Goal: Information Seeking & Learning: Learn about a topic

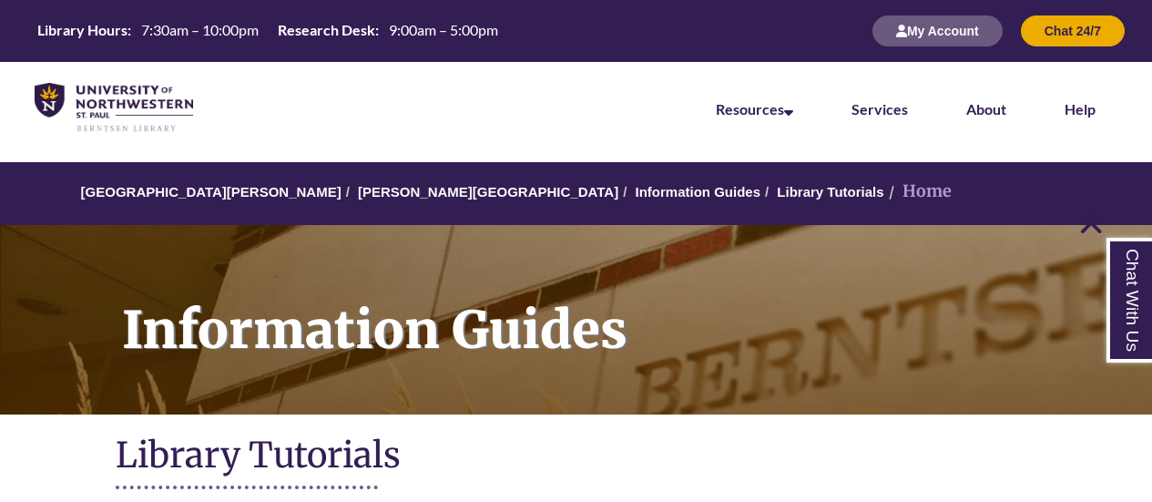
scroll to position [364, 0]
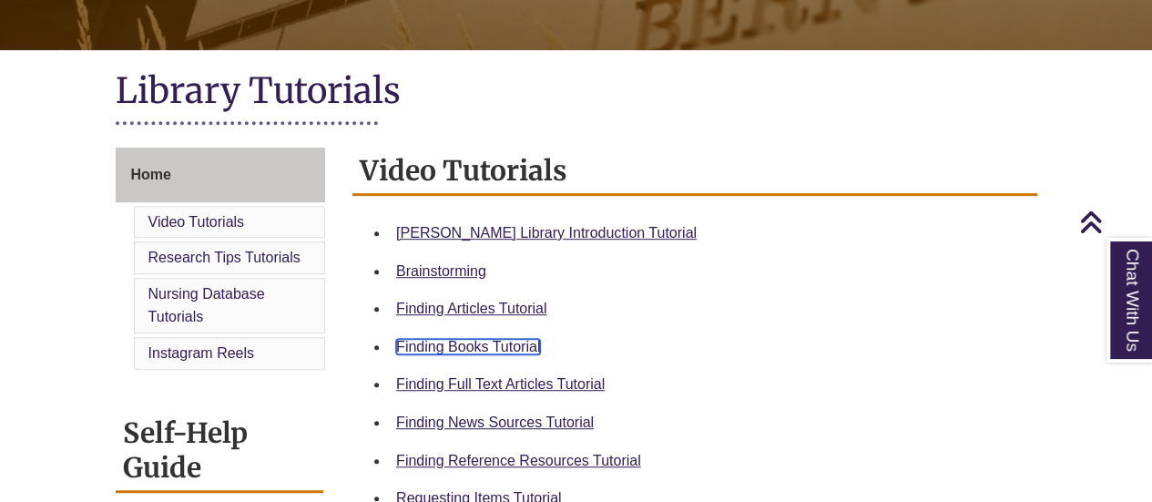
click at [472, 350] on link "Finding Books Tutorial" at bounding box center [468, 346] width 144 height 15
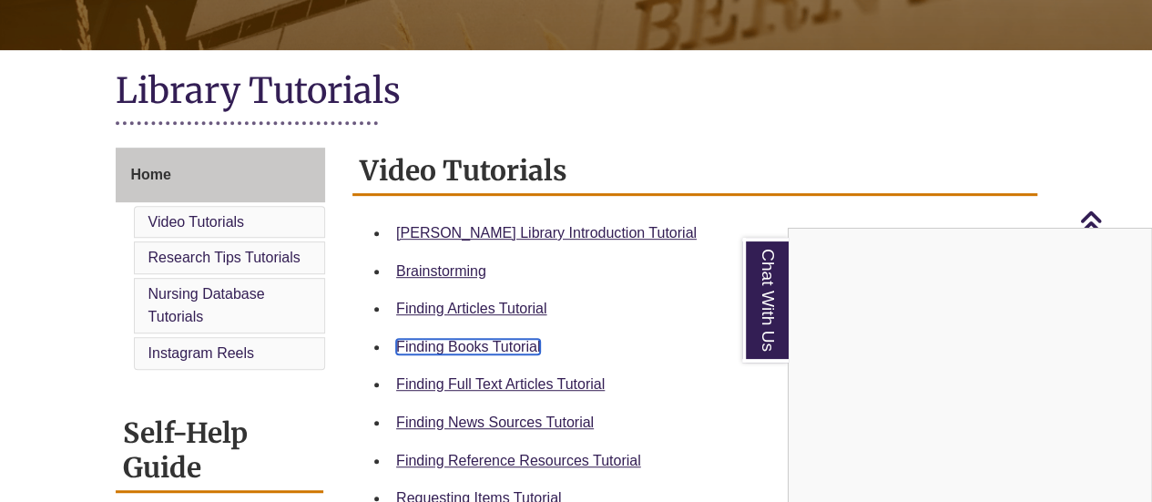
scroll to position [0, 0]
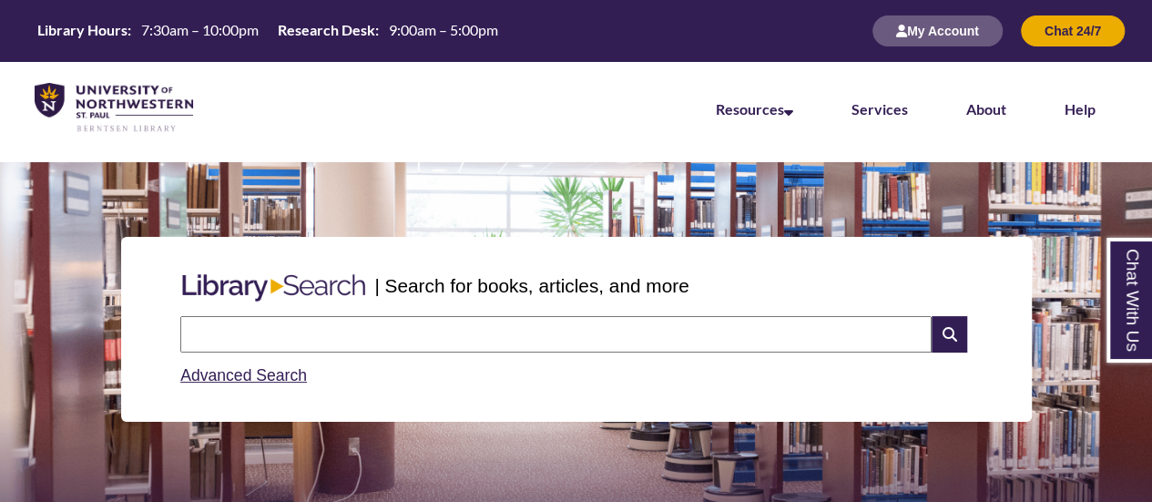
click at [390, 335] on input "text" at bounding box center [555, 334] width 751 height 36
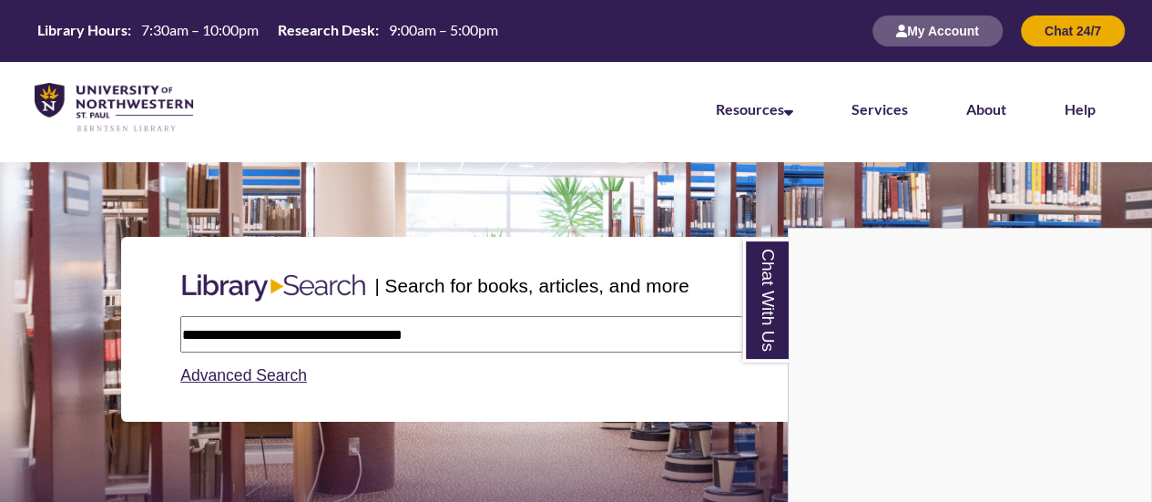
type input "**********"
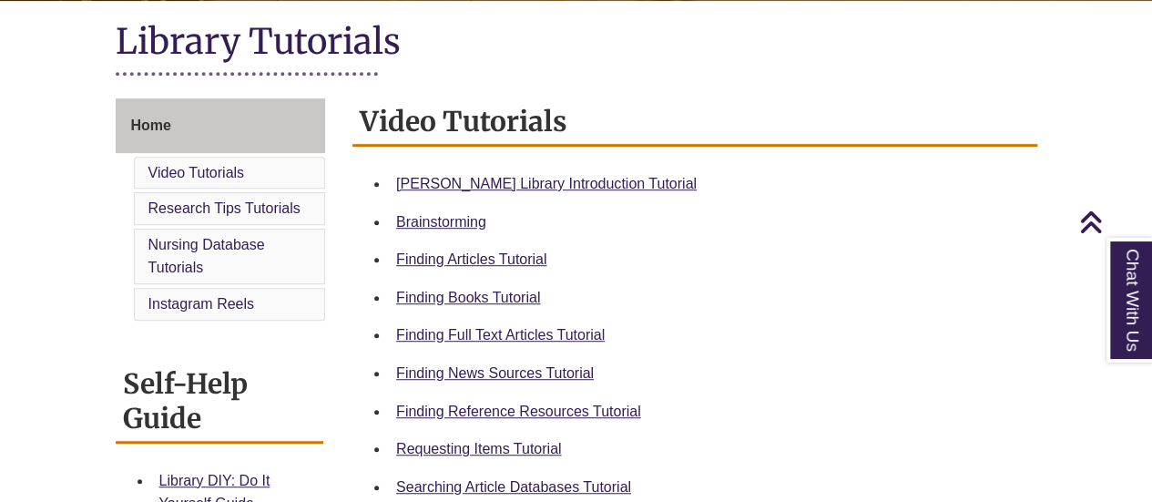
scroll to position [455, 0]
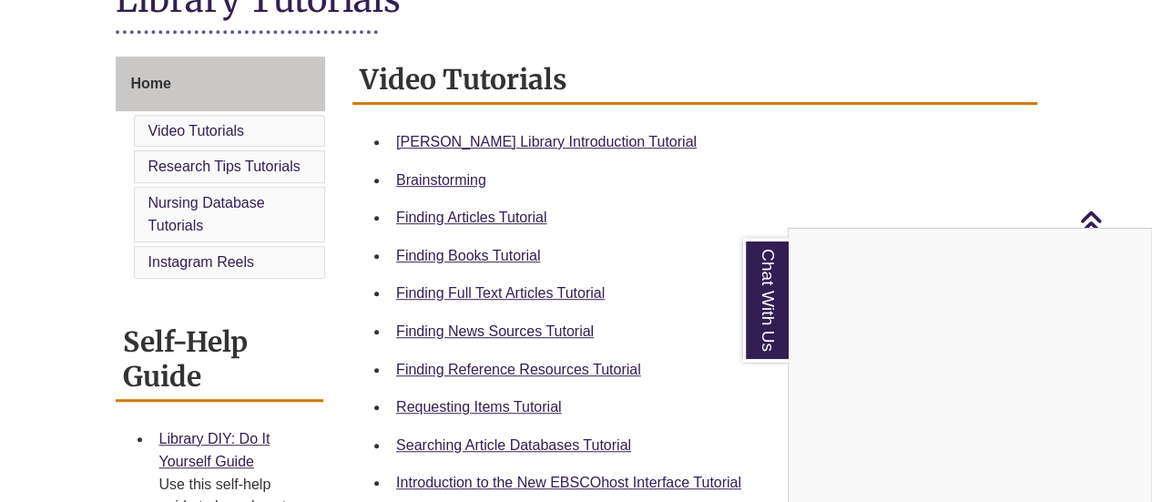
click at [482, 410] on div "Chat With Us" at bounding box center [576, 251] width 1152 height 502
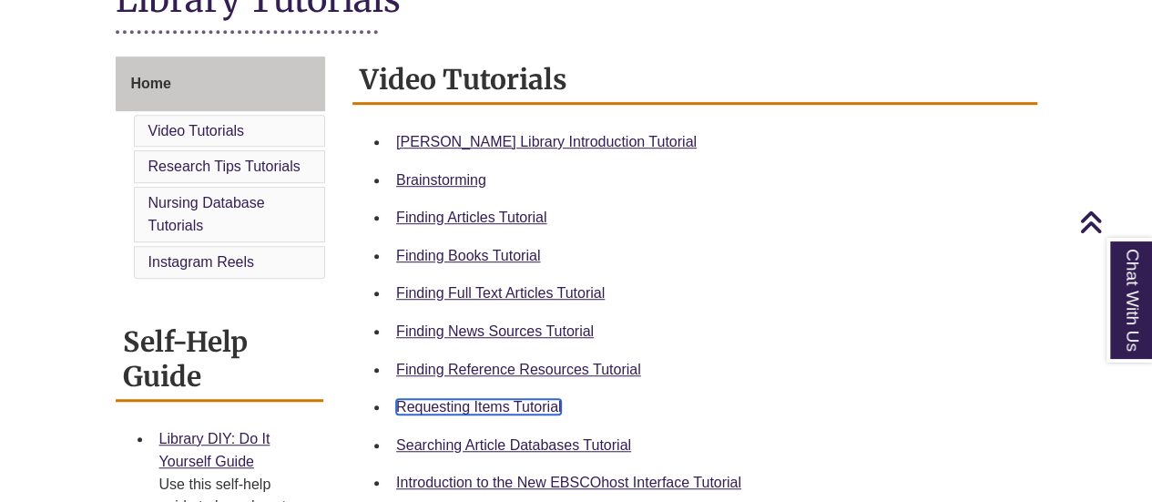
click at [483, 402] on link "Requesting Items Tutorial" at bounding box center [478, 406] width 165 height 15
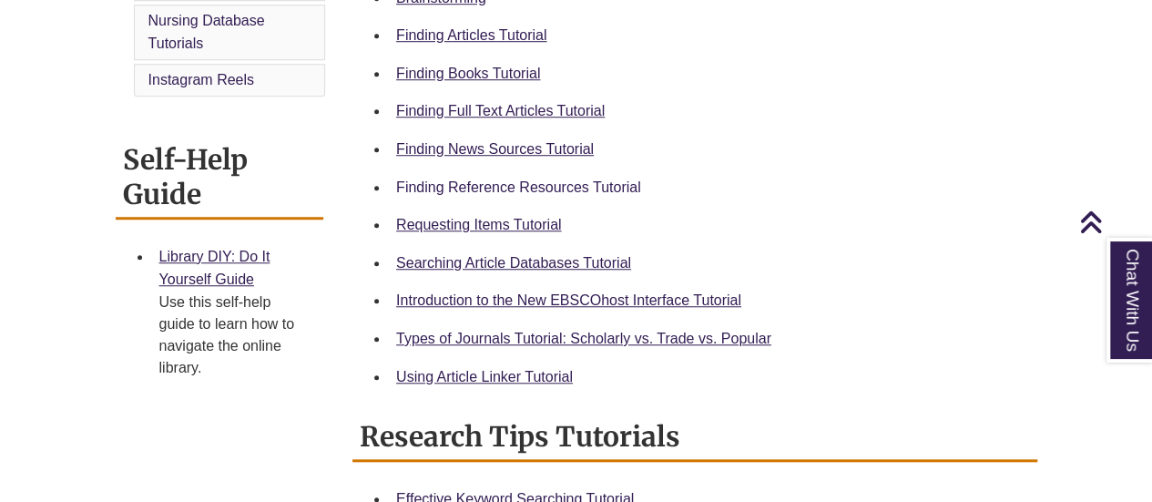
scroll to position [728, 0]
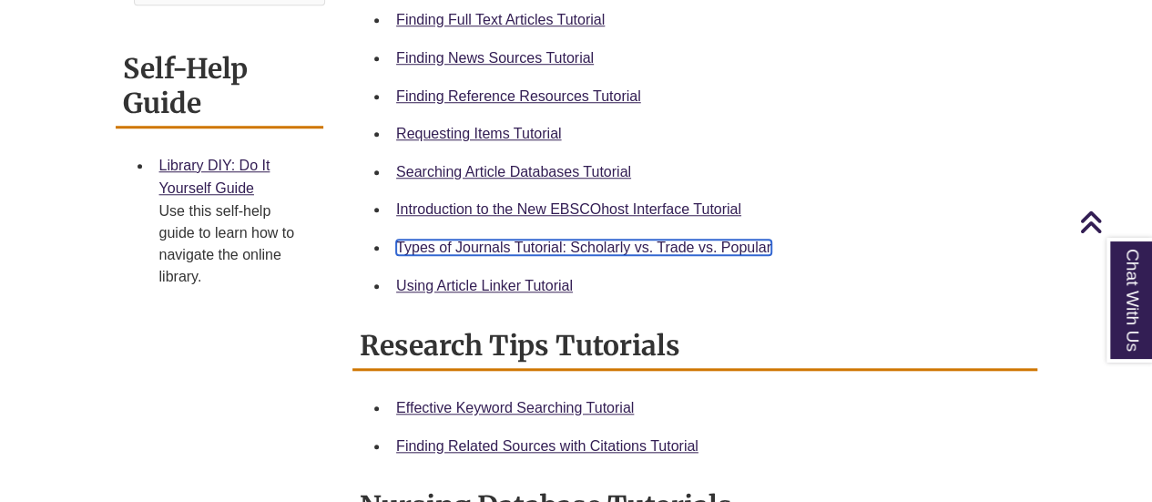
click at [468, 243] on link "Types of Journals Tutorial: Scholarly vs. Trade vs. Popular" at bounding box center [583, 246] width 375 height 15
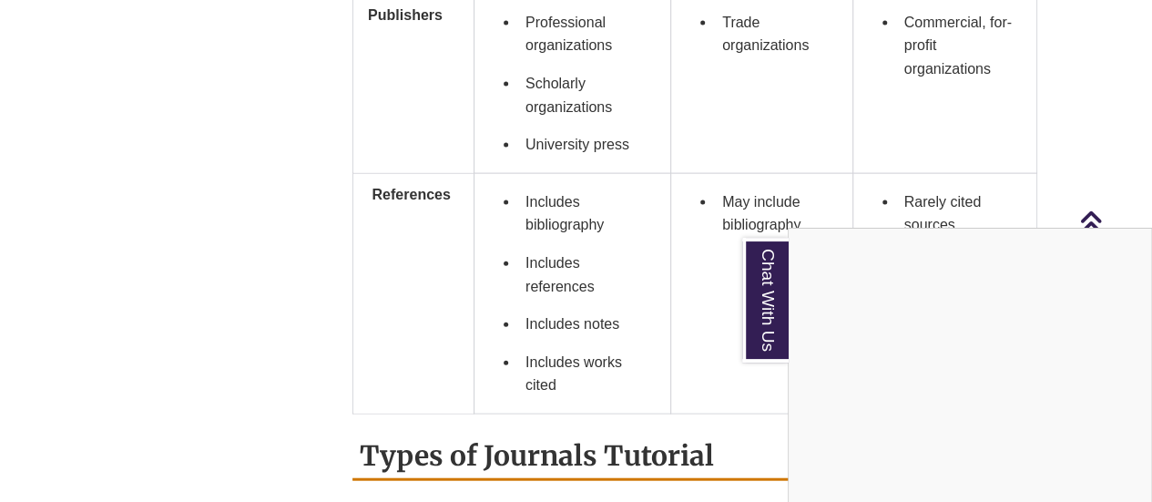
scroll to position [1912, 0]
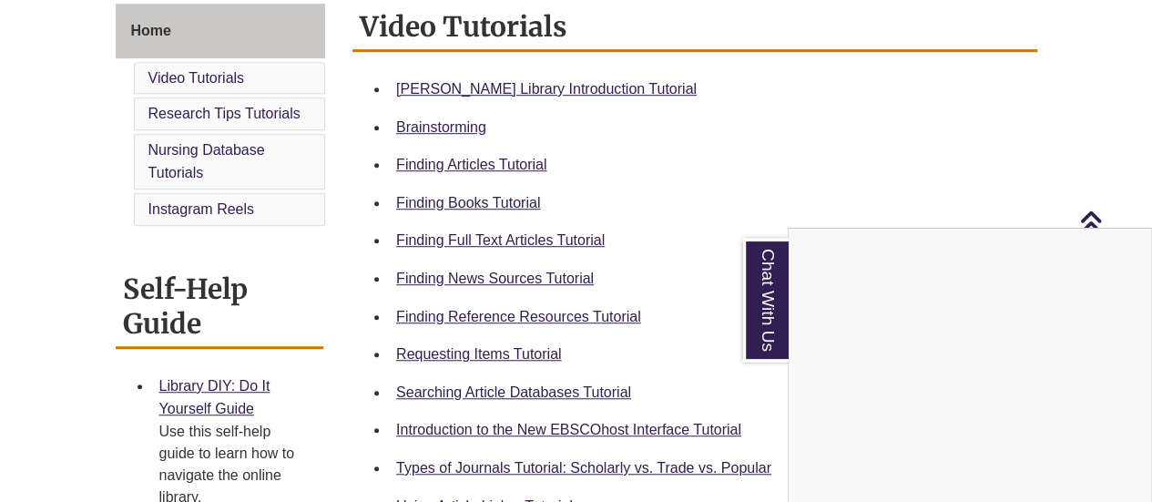
scroll to position [546, 0]
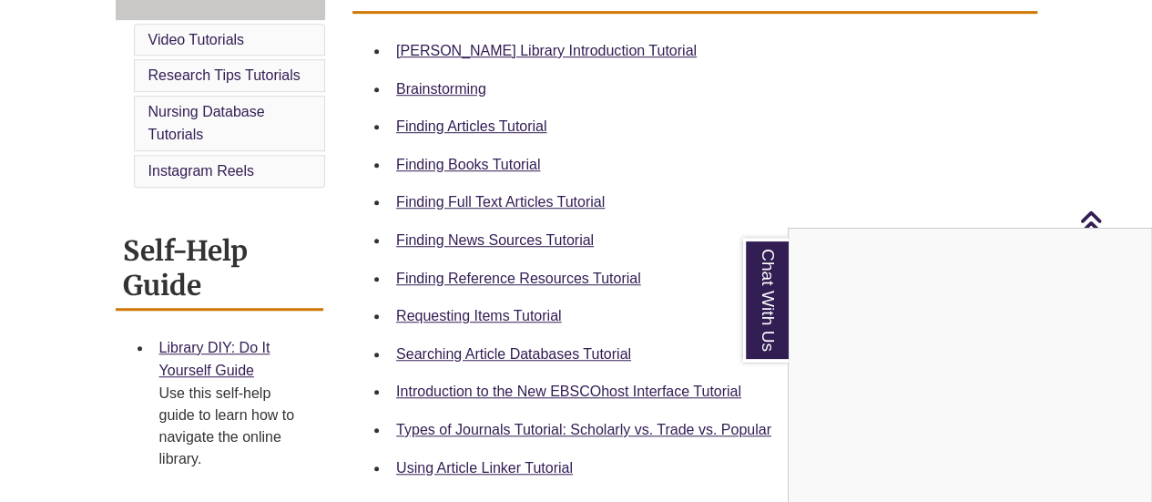
click at [447, 127] on div "Chat With Us" at bounding box center [576, 251] width 1152 height 502
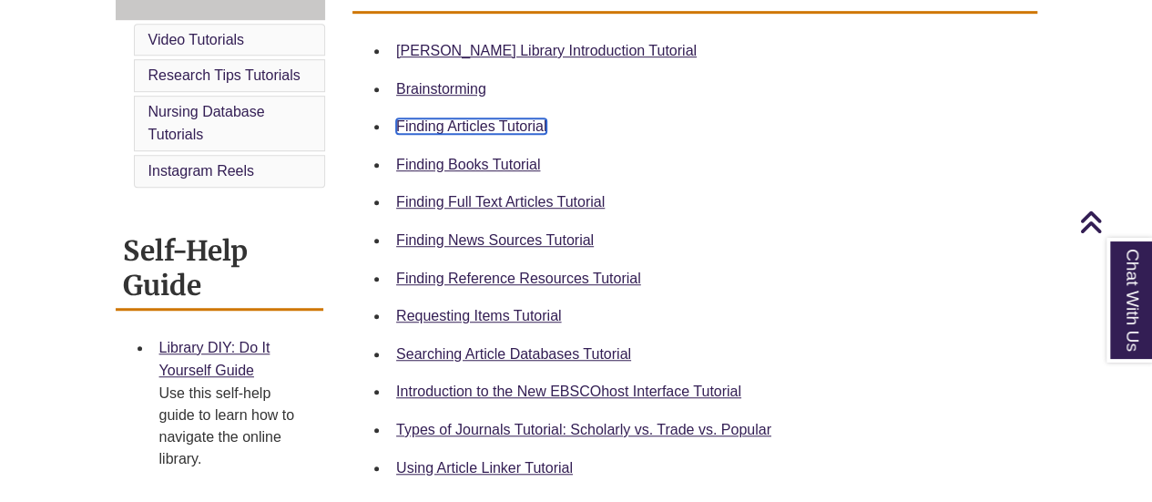
click at [480, 129] on link "Finding Articles Tutorial" at bounding box center [471, 125] width 150 height 15
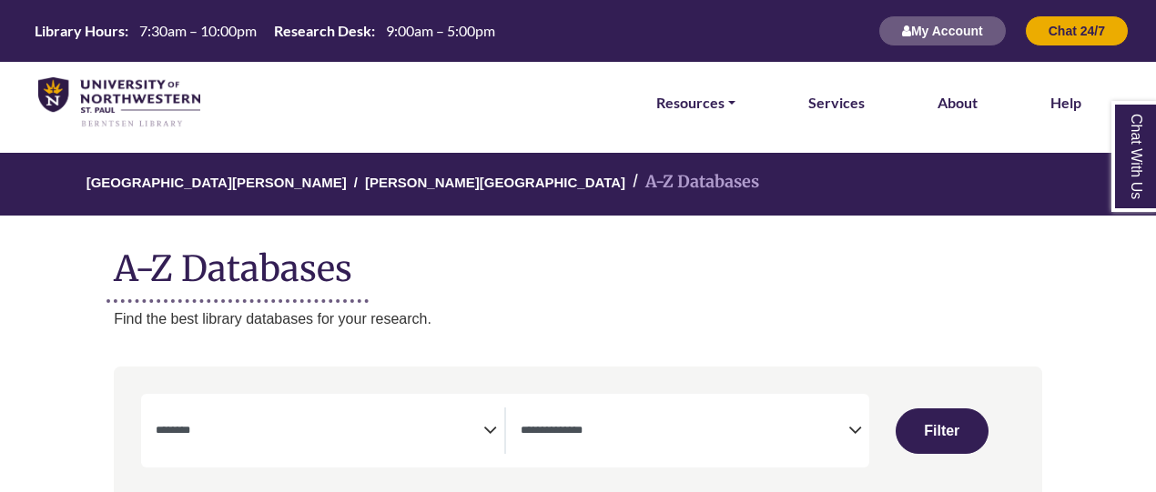
select select "Database Subject Filter"
select select "Database Types Filter"
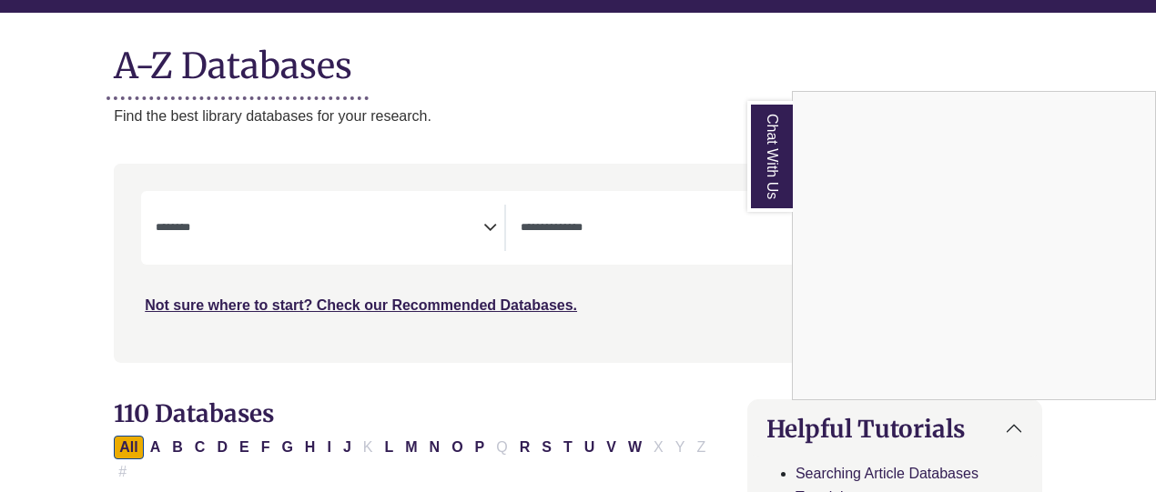
scroll to position [202, 0]
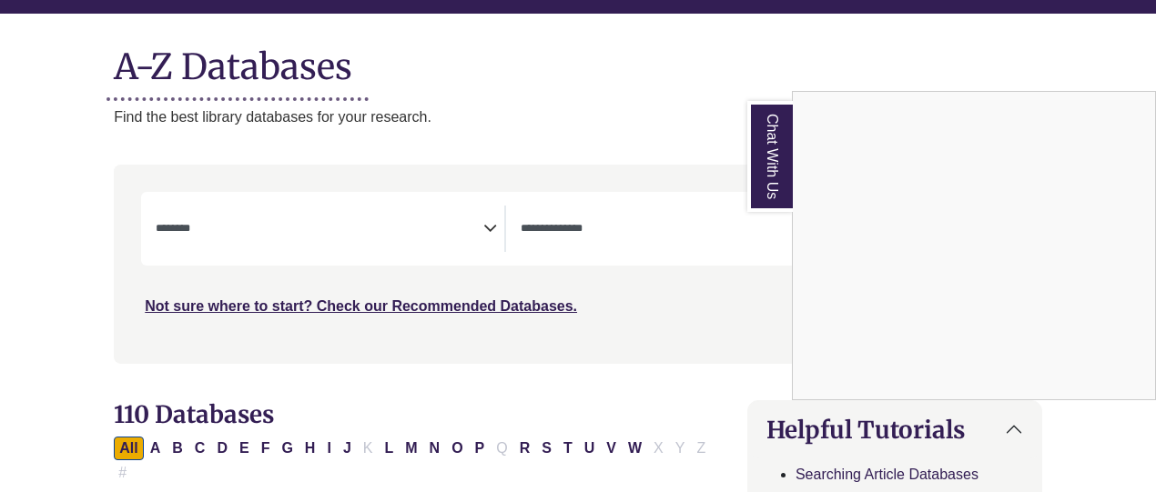
click at [306, 222] on div "Chat With Us" at bounding box center [578, 246] width 1156 height 492
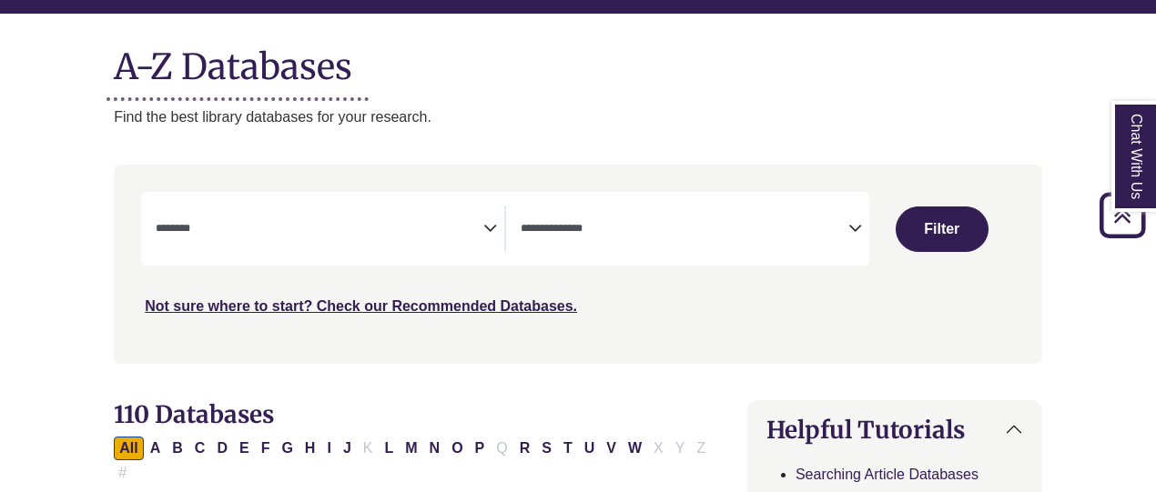
click at [487, 228] on icon "Search filters" at bounding box center [490, 225] width 14 height 27
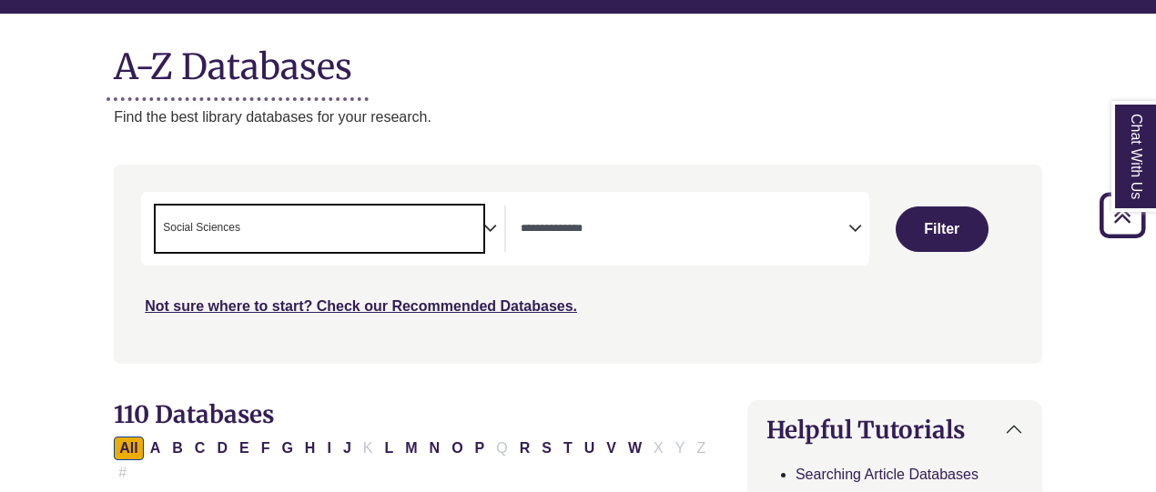
scroll to position [734, 0]
drag, startPoint x: 299, startPoint y: 394, endPoint x: 661, endPoint y: 310, distance: 371.9
click at [661, 310] on div "Not sure where to start? Check our Recommended Databases." at bounding box center [468, 299] width 655 height 38
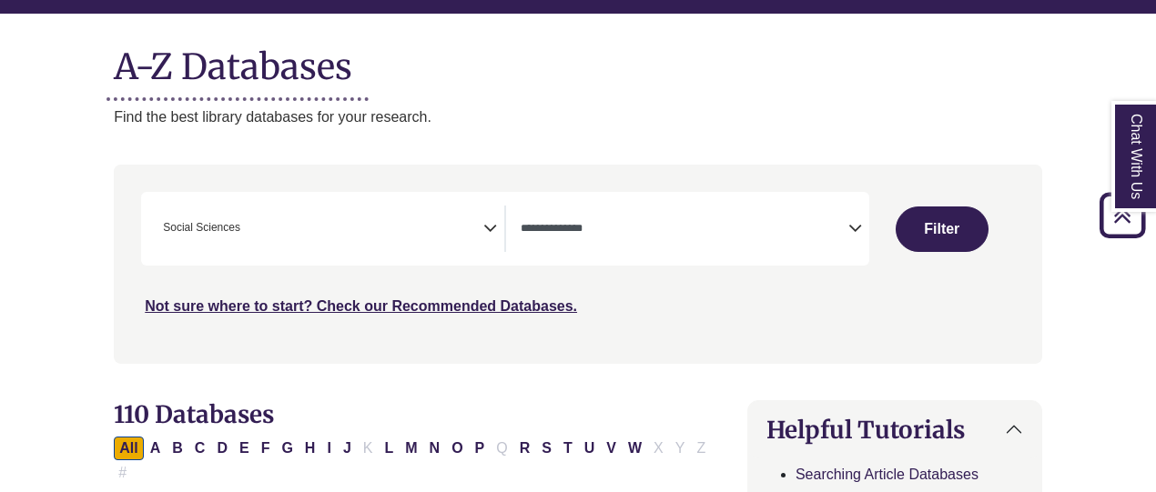
click at [355, 235] on span "× Social Sciences" at bounding box center [320, 229] width 328 height 46
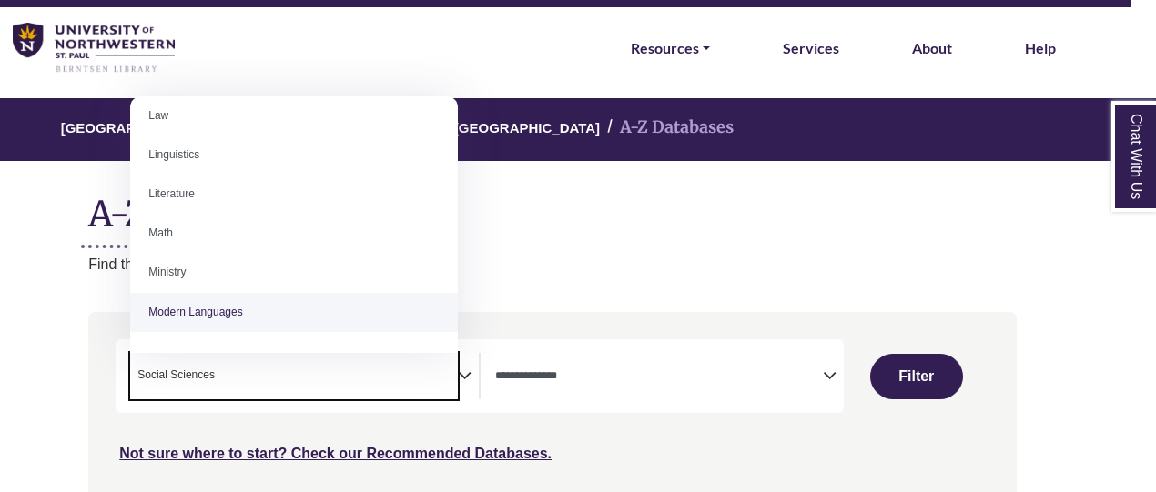
scroll to position [1035, 0]
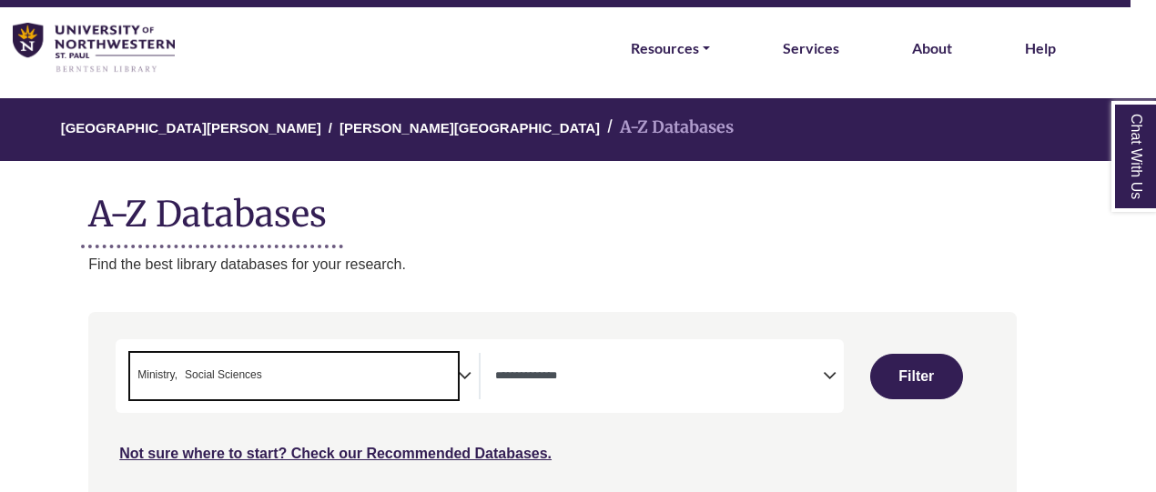
click at [170, 370] on span "Ministry" at bounding box center [157, 375] width 40 height 17
click at [256, 372] on span "× Social Sciences" at bounding box center [294, 376] width 328 height 46
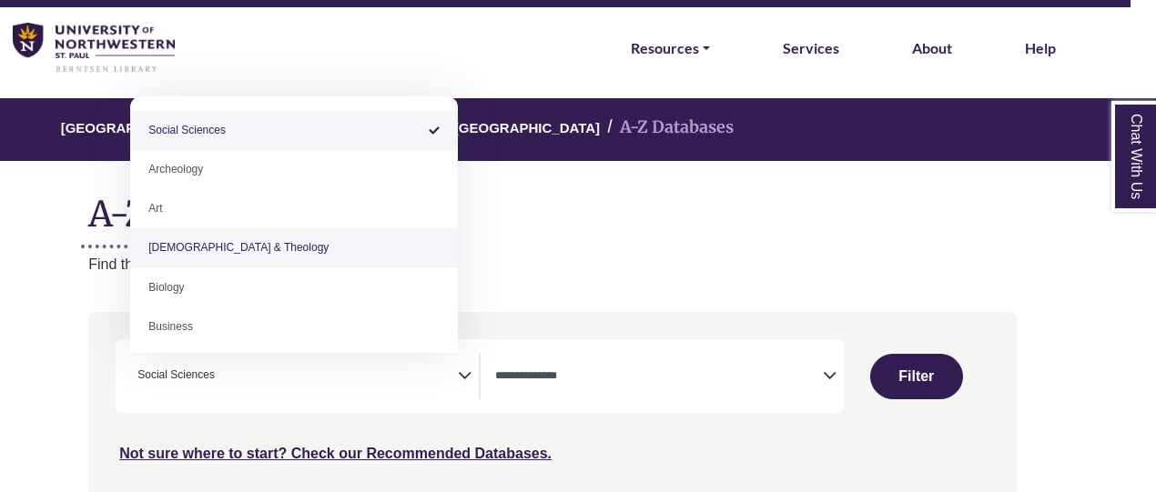
select select "*****"
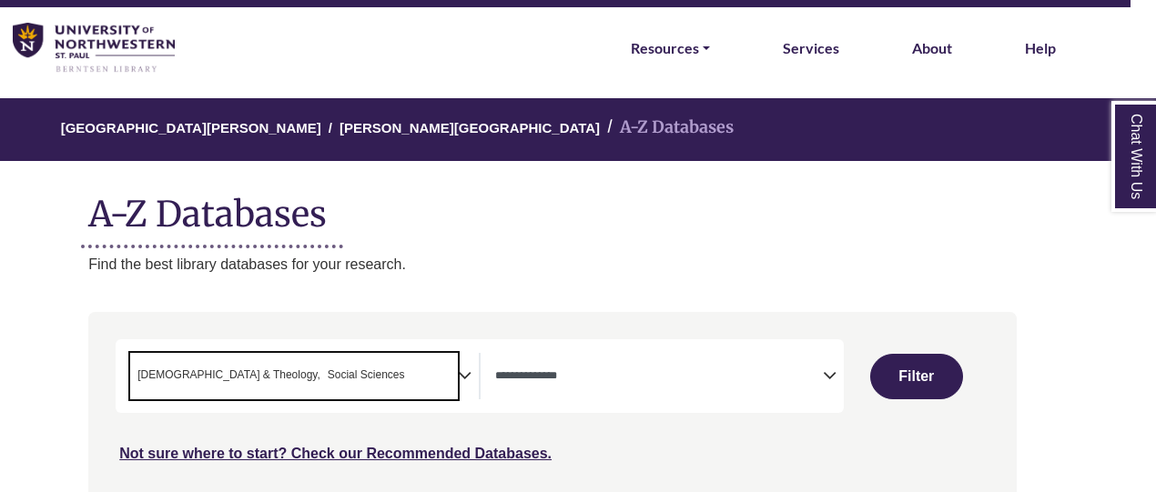
click at [342, 364] on span "× Bible & Theology × Social Sciences" at bounding box center [294, 376] width 328 height 46
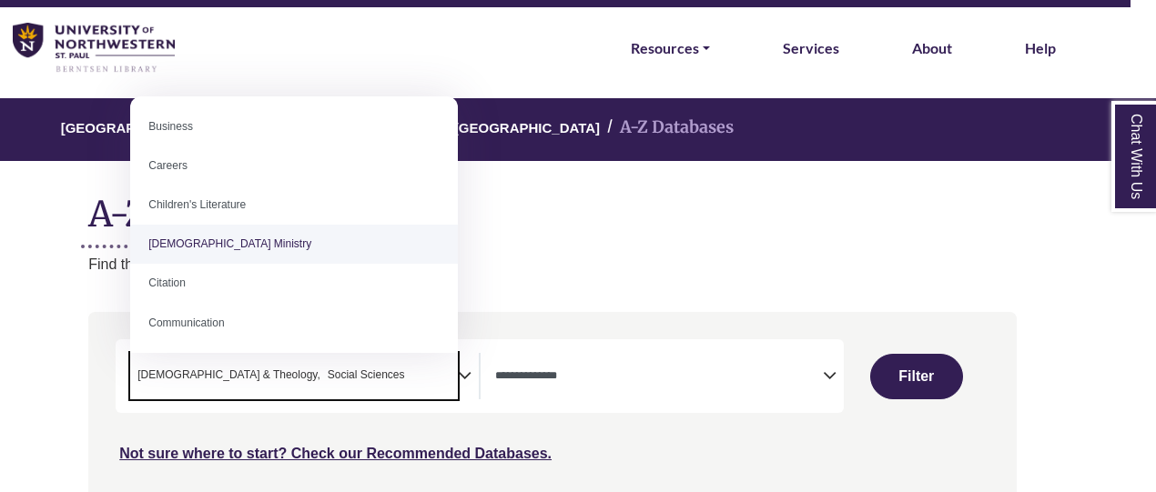
scroll to position [208, 0]
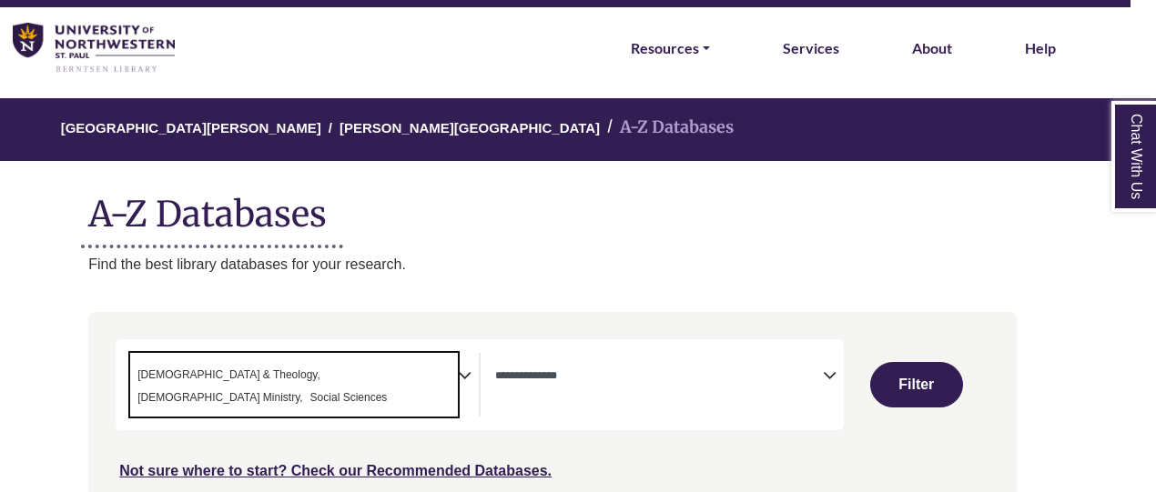
click at [399, 394] on textarea "Search" at bounding box center [395, 401] width 8 height 15
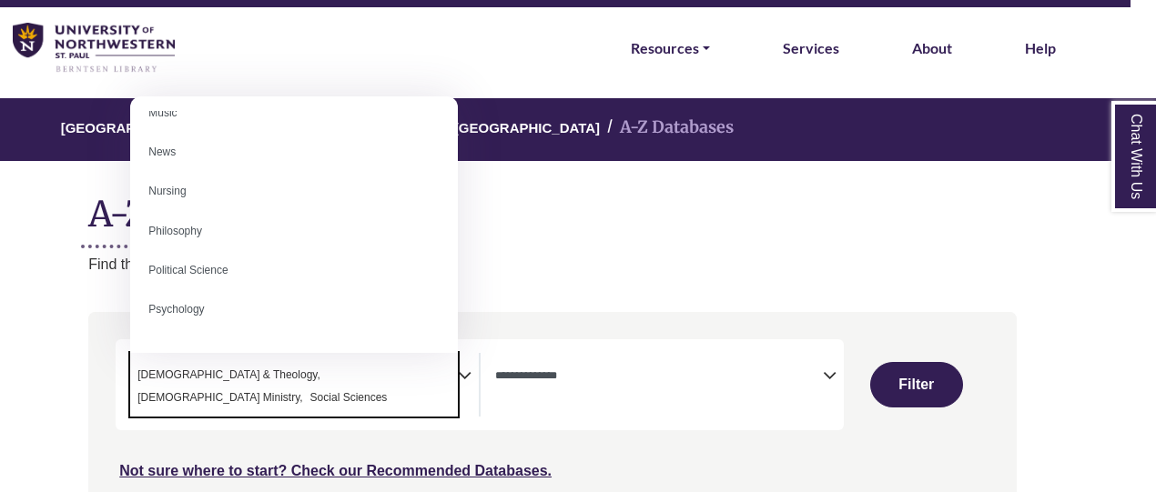
scroll to position [1314, 0]
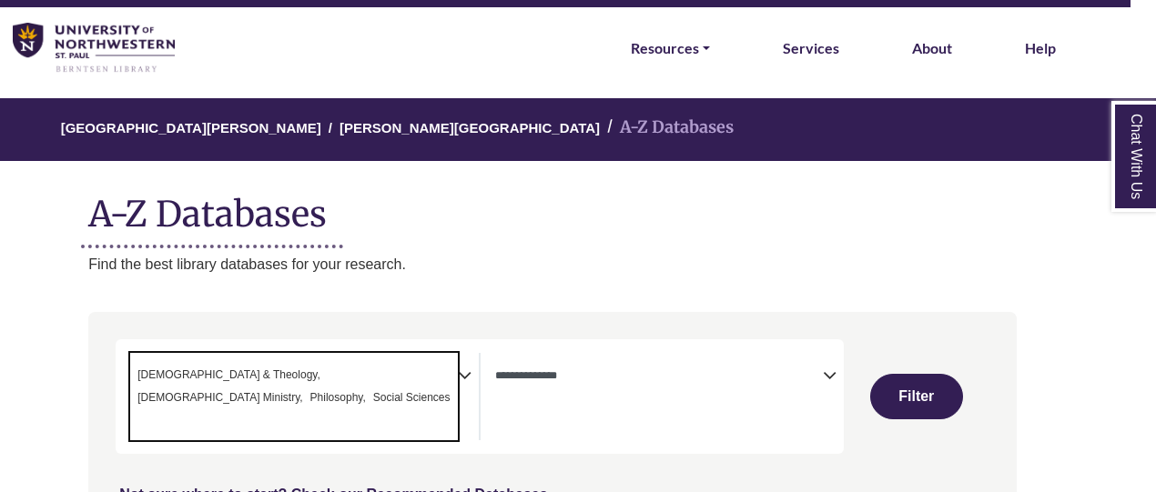
click at [374, 400] on span "× Bible & Theology × Christian Ministry × Philosophy × Social Sciences" at bounding box center [294, 396] width 328 height 87
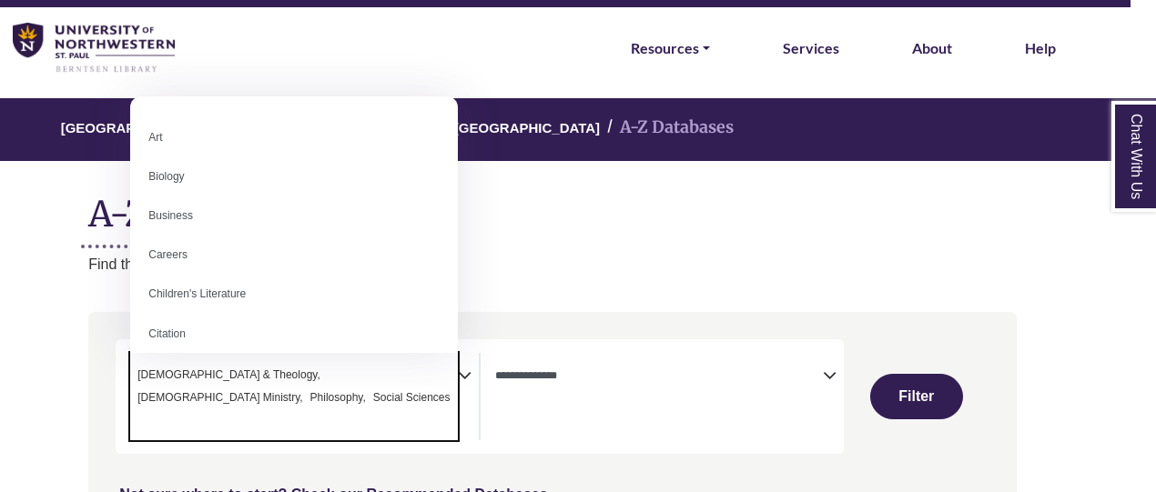
scroll to position [0, 0]
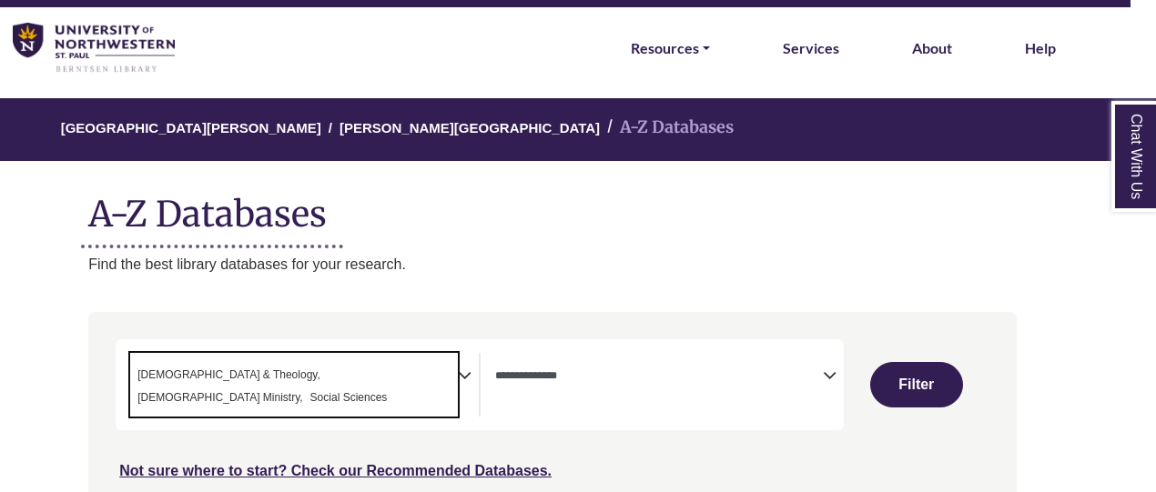
click at [433, 381] on span "× Bible & Theology × Christian Ministry × Social Sciences" at bounding box center [294, 385] width 328 height 64
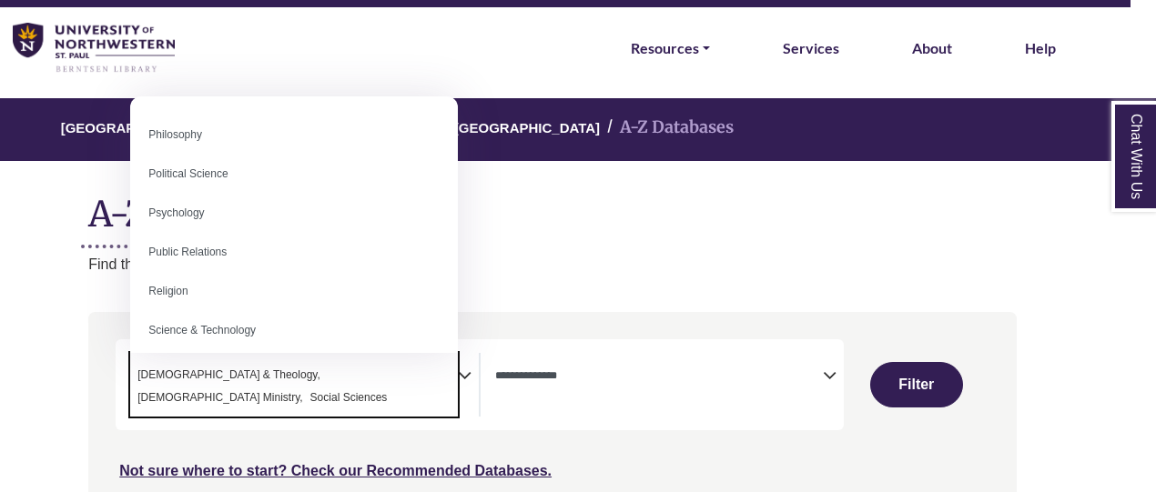
scroll to position [1382, 0]
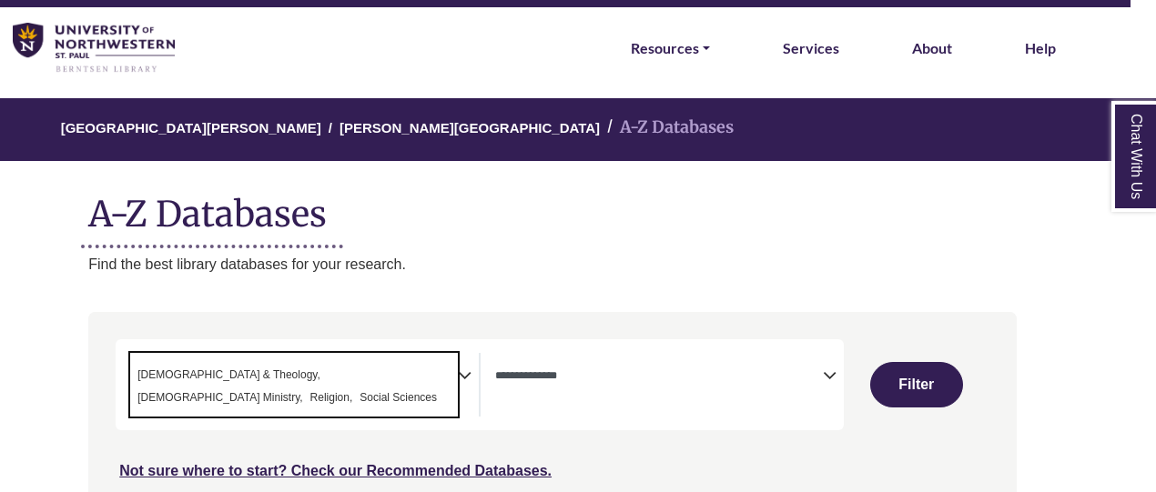
click at [382, 400] on span "× Bible & Theology × Christian Ministry × Religion × Social Sciences" at bounding box center [294, 385] width 328 height 64
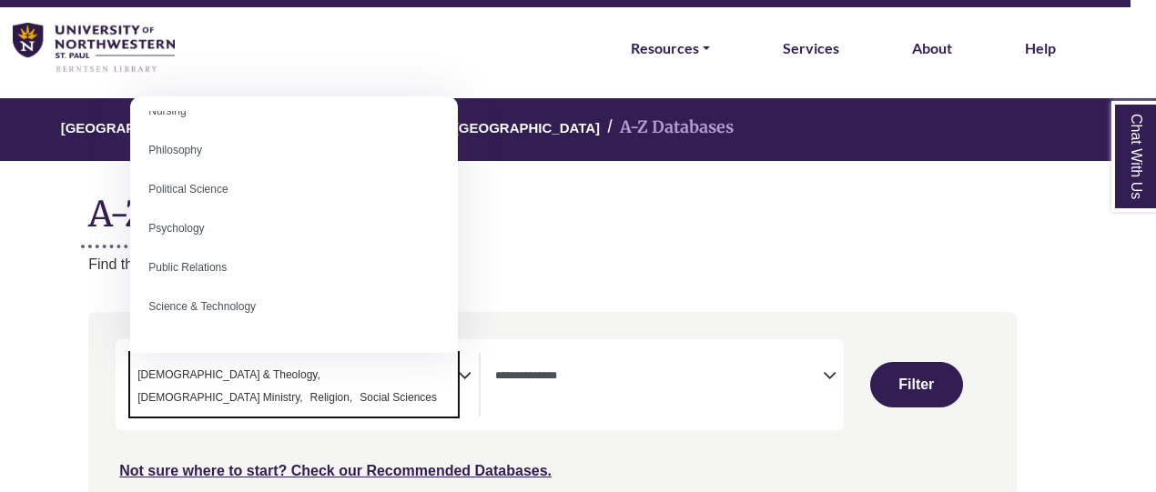
scroll to position [1436, 0]
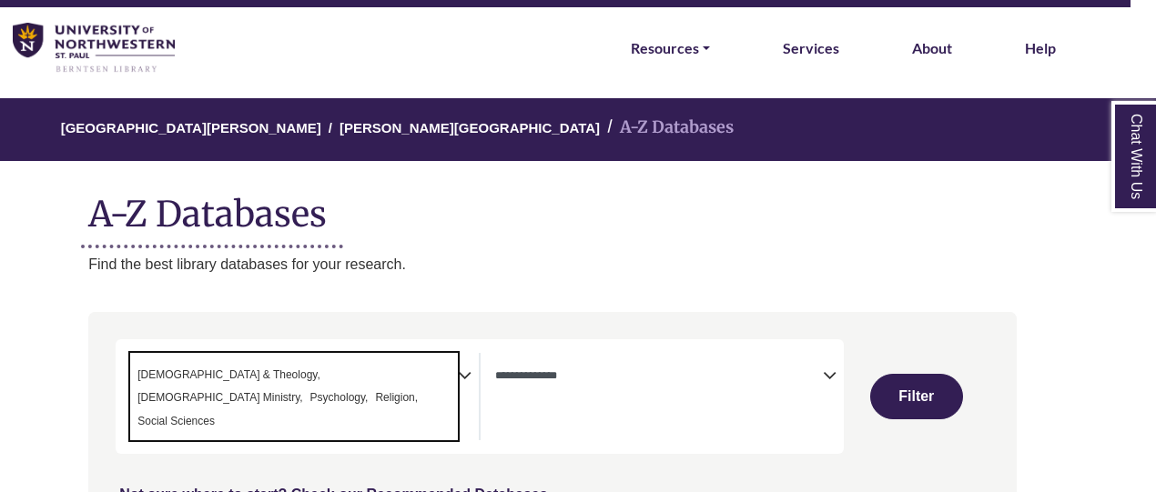
click at [320, 405] on span "× Bible & Theology × Christian Ministry × Psychology × Religion × Social Scienc…" at bounding box center [294, 396] width 328 height 87
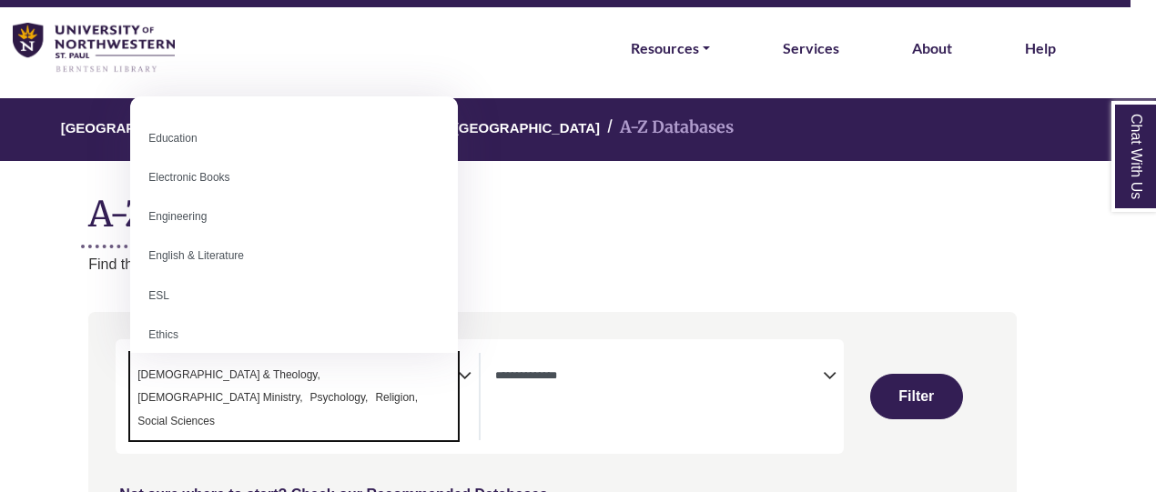
scroll to position [620, 0]
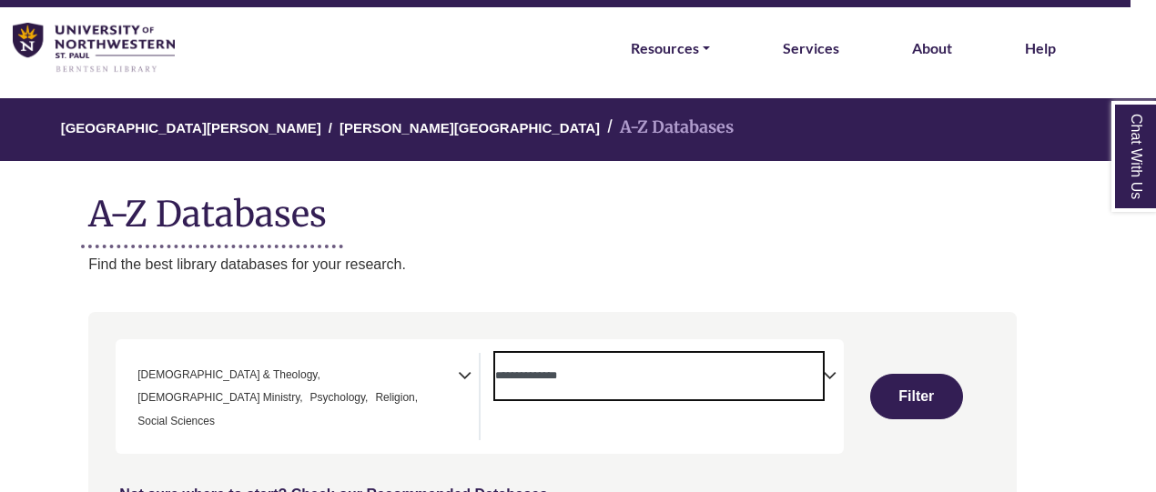
click at [595, 374] on textarea "Search" at bounding box center [659, 377] width 328 height 15
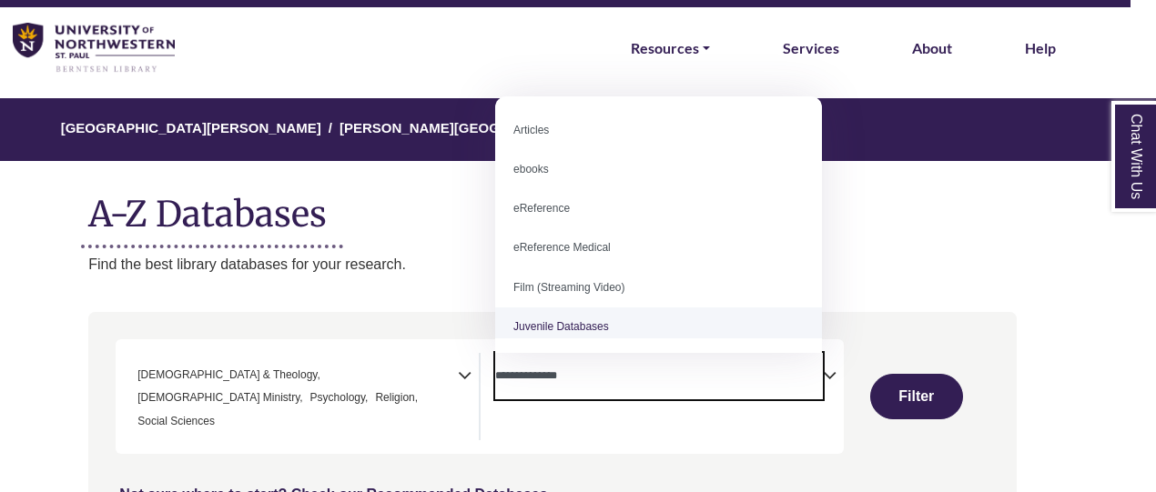
click at [404, 233] on h1 "A-Z Databases" at bounding box center [552, 207] width 929 height 56
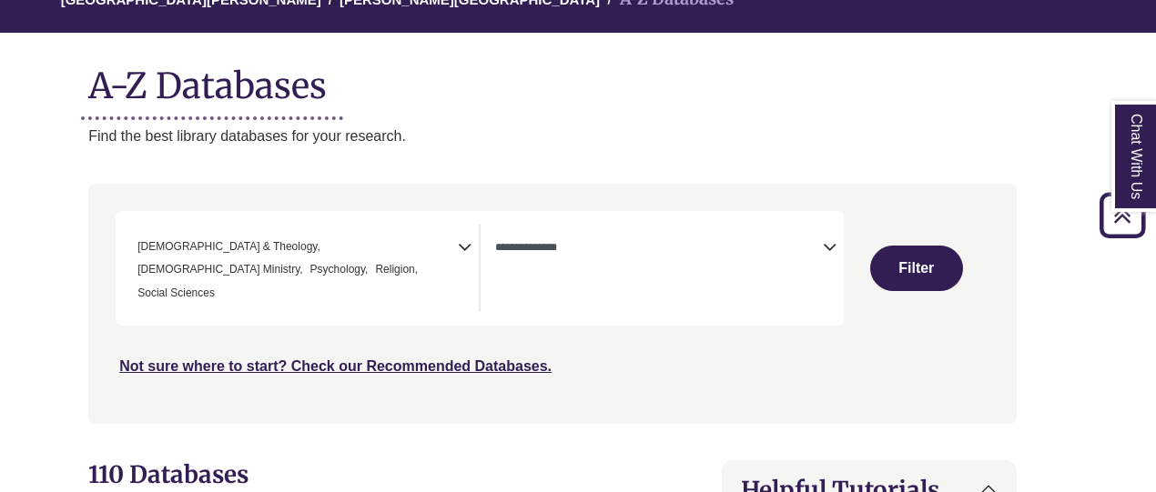
scroll to position [179, 25]
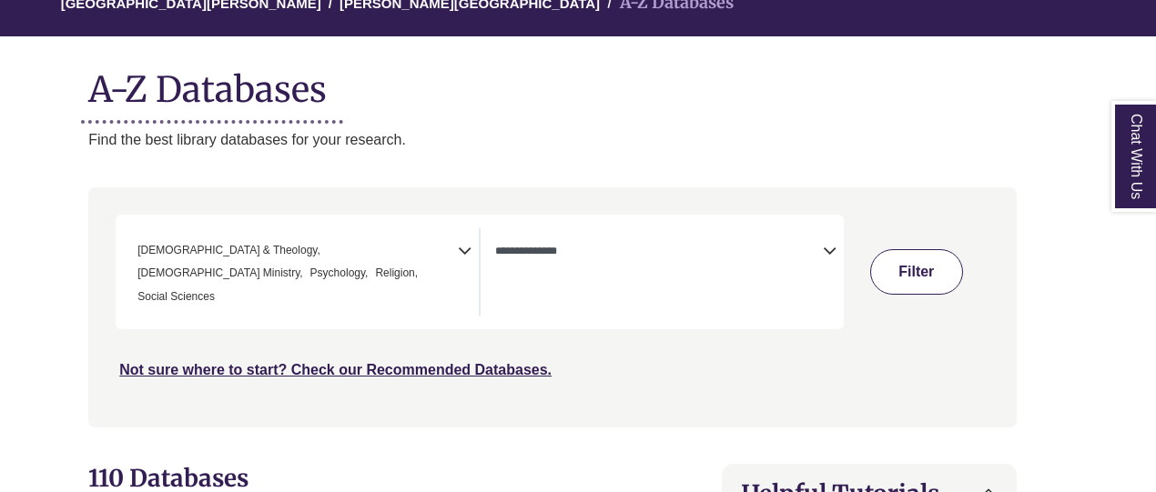
click at [909, 259] on button "Filter" at bounding box center [916, 272] width 93 height 46
select select "Database Types Filter"
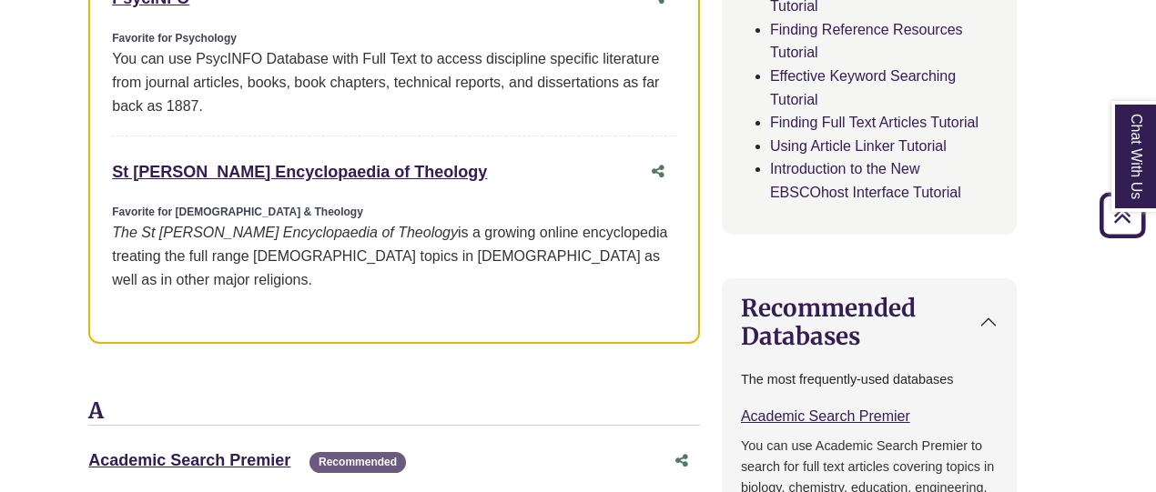
scroll to position [1580, 25]
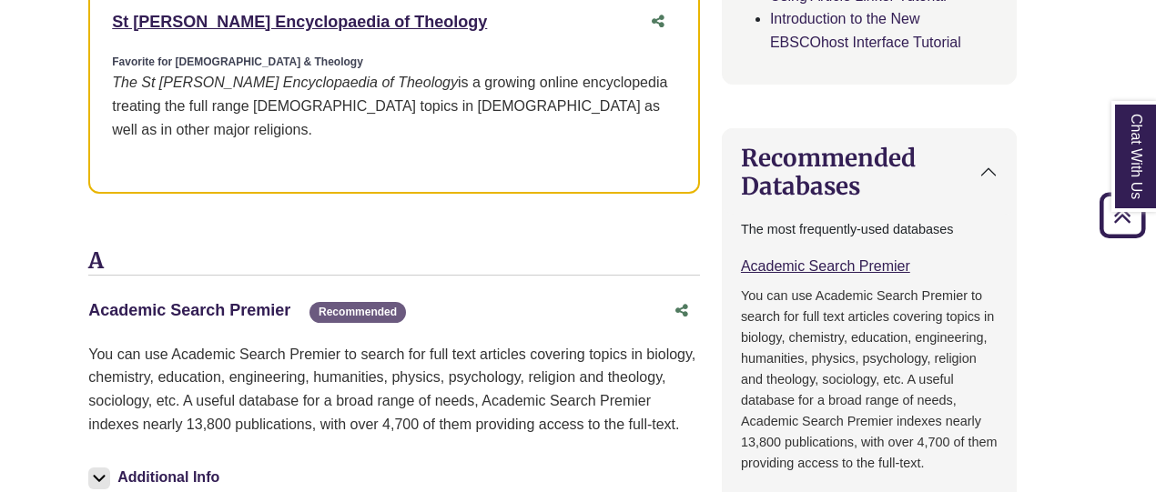
drag, startPoint x: 335, startPoint y: 169, endPoint x: 217, endPoint y: 198, distance: 121.7
click at [217, 301] on link "Academic Search Premier This link opens in a new window" at bounding box center [189, 310] width 202 height 18
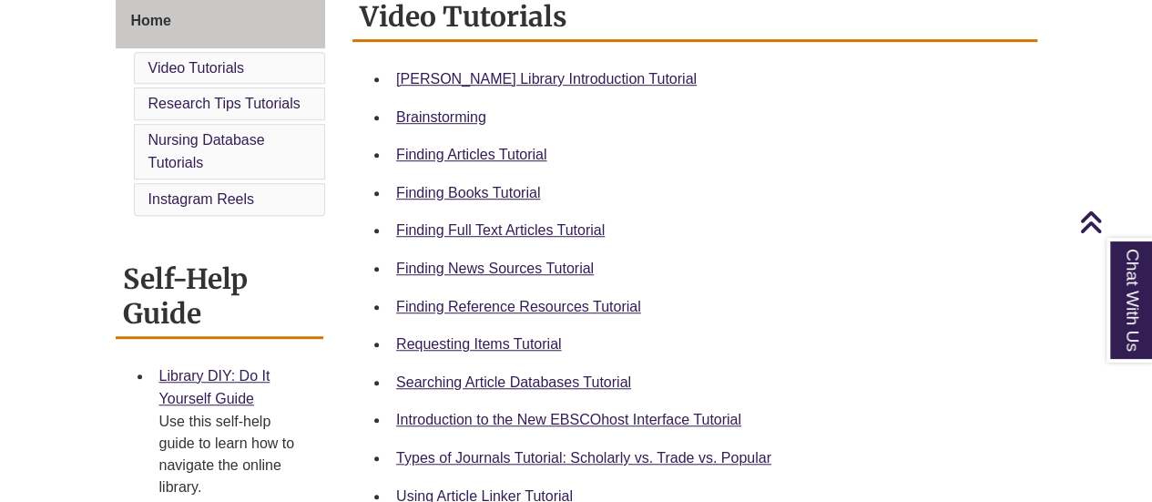
scroll to position [546, 0]
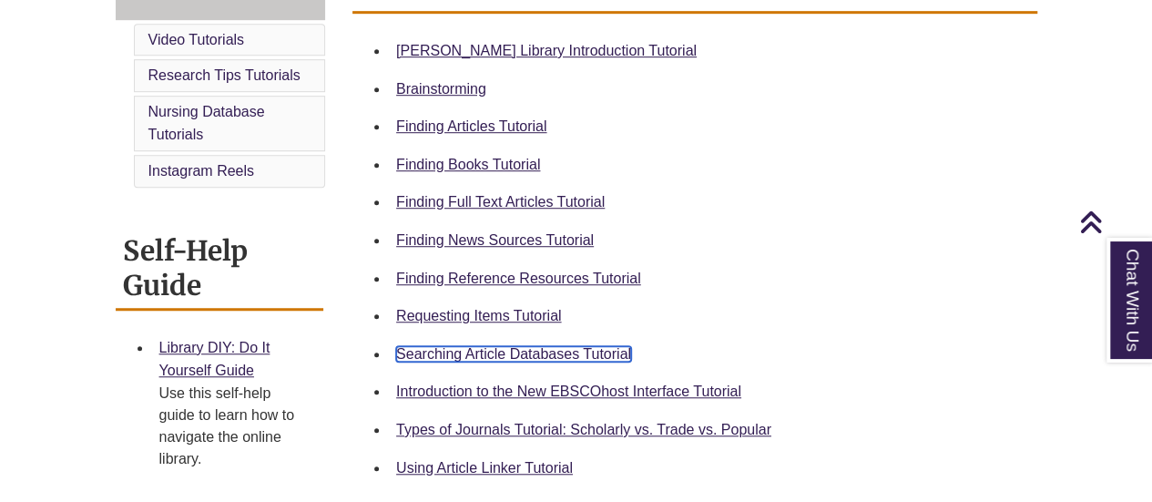
click at [476, 356] on link "Searching Article Databases Tutorial" at bounding box center [513, 353] width 235 height 15
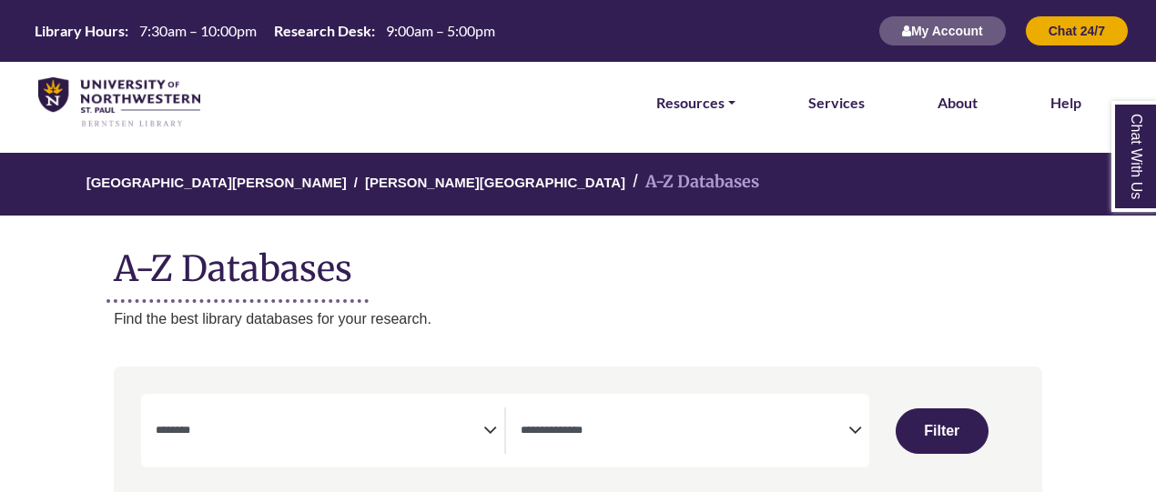
select select "Database Subject Filter"
select select "Database Types Filter"
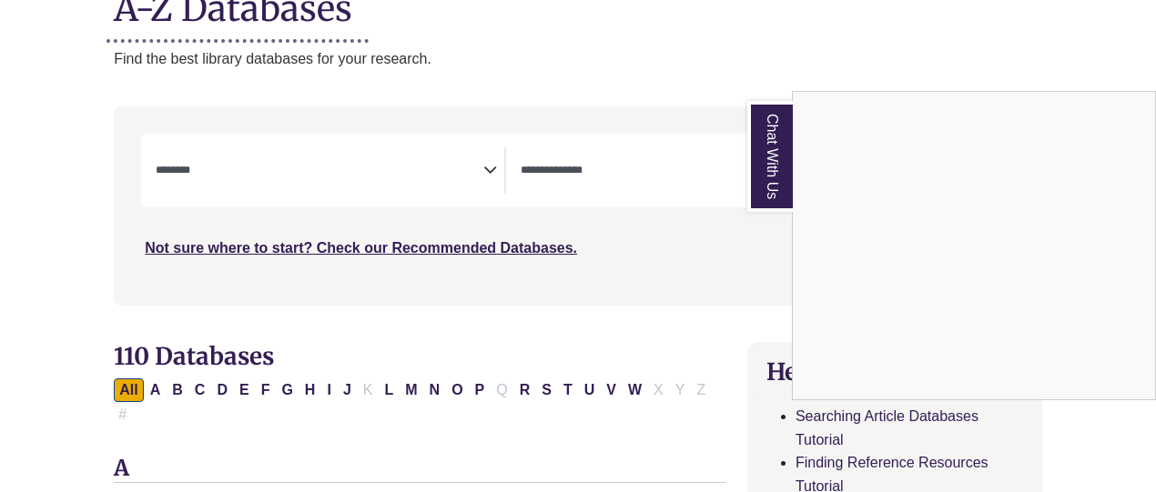
scroll to position [455, 0]
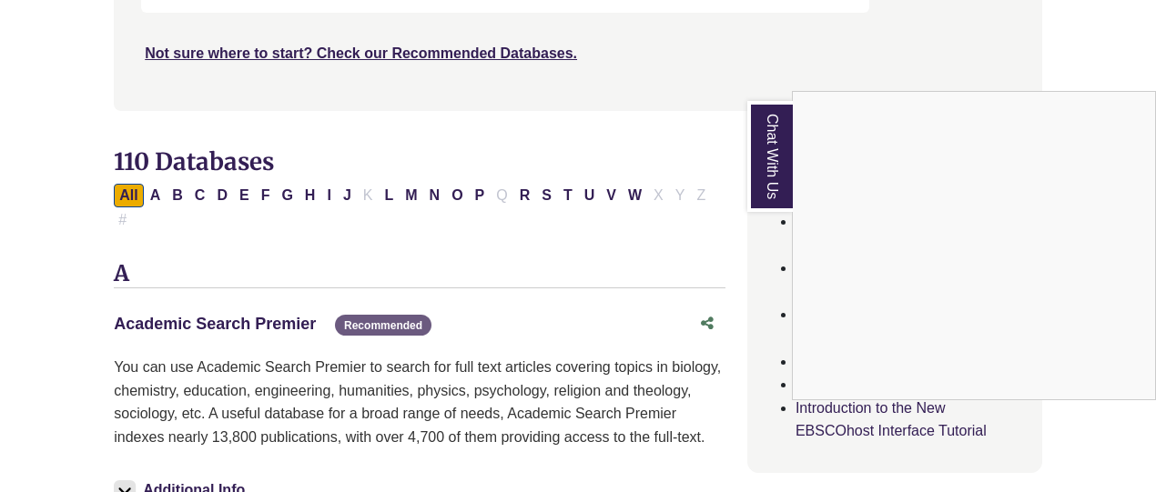
drag, startPoint x: 233, startPoint y: 293, endPoint x: 311, endPoint y: 296, distance: 78.3
click at [237, 293] on div "Chat With Us" at bounding box center [578, 246] width 1156 height 492
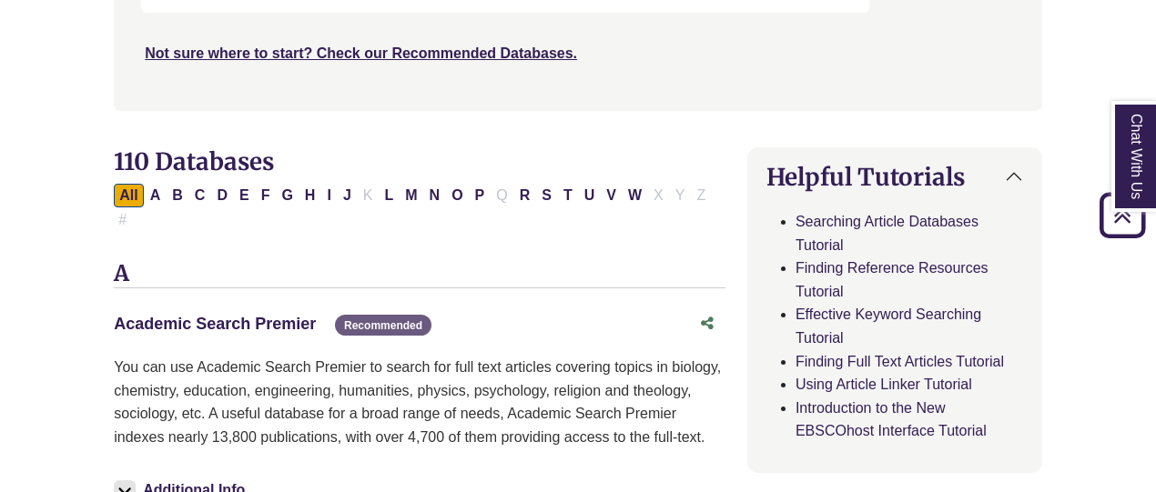
click at [291, 315] on link "Academic Search Premier This link opens in a new window" at bounding box center [215, 324] width 202 height 18
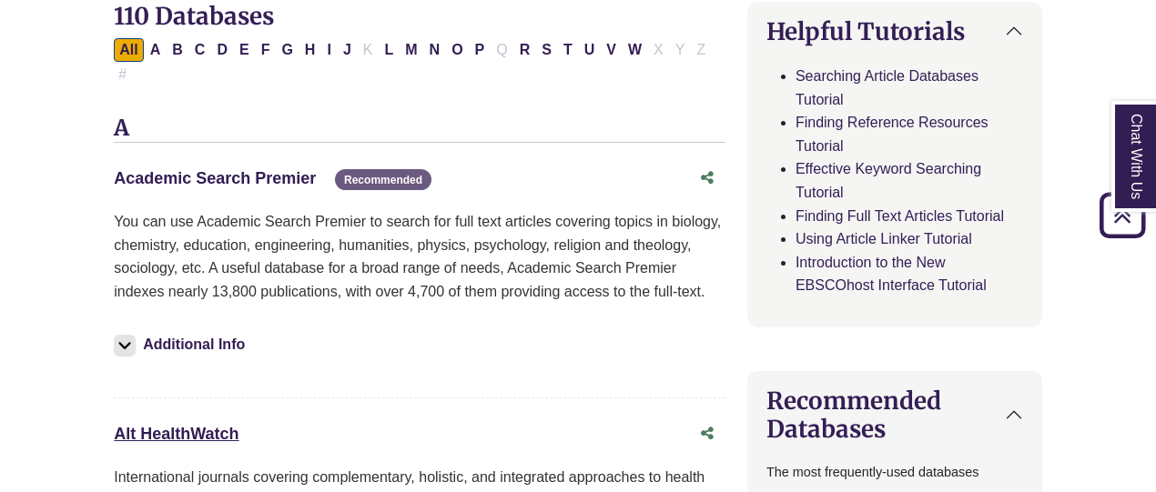
scroll to position [600, 0]
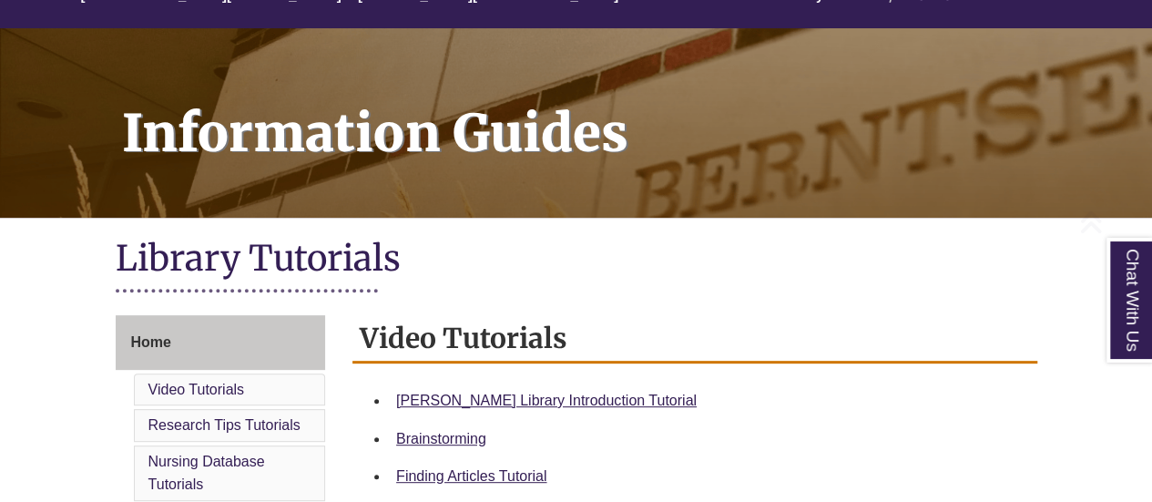
scroll to position [364, 0]
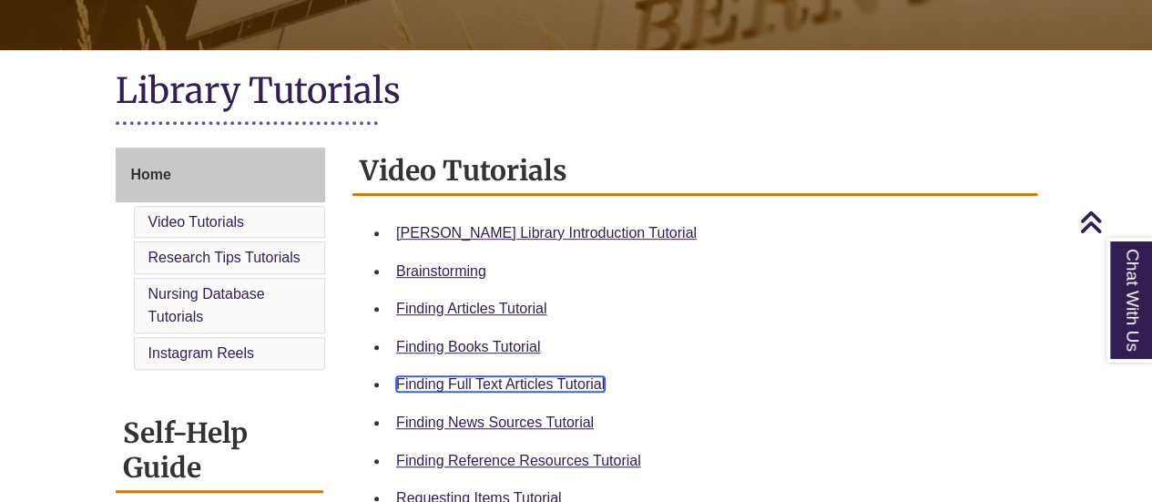
click at [480, 384] on link "Finding Full Text Articles Tutorial" at bounding box center [500, 383] width 208 height 15
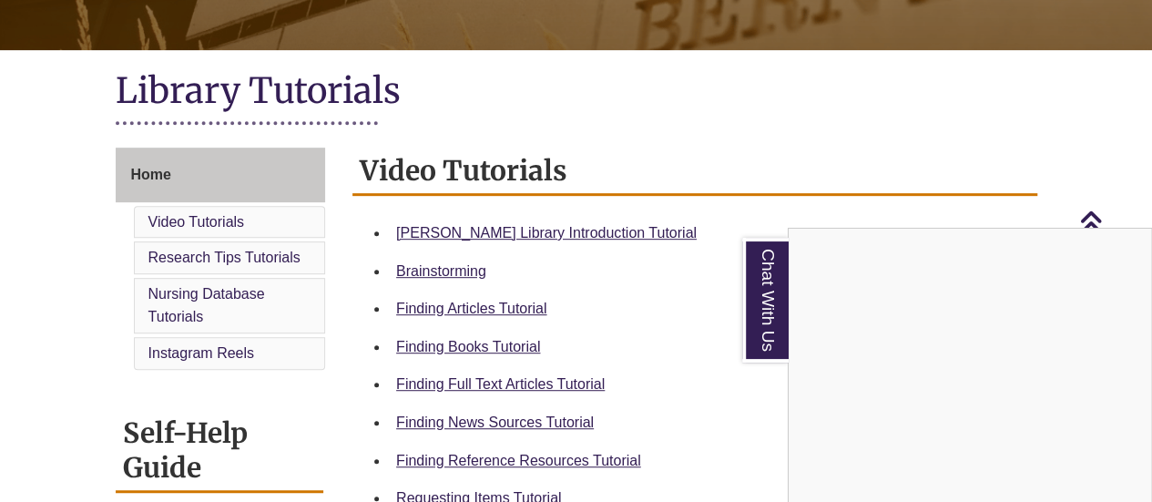
click at [507, 381] on div "Chat With Us" at bounding box center [576, 251] width 1152 height 502
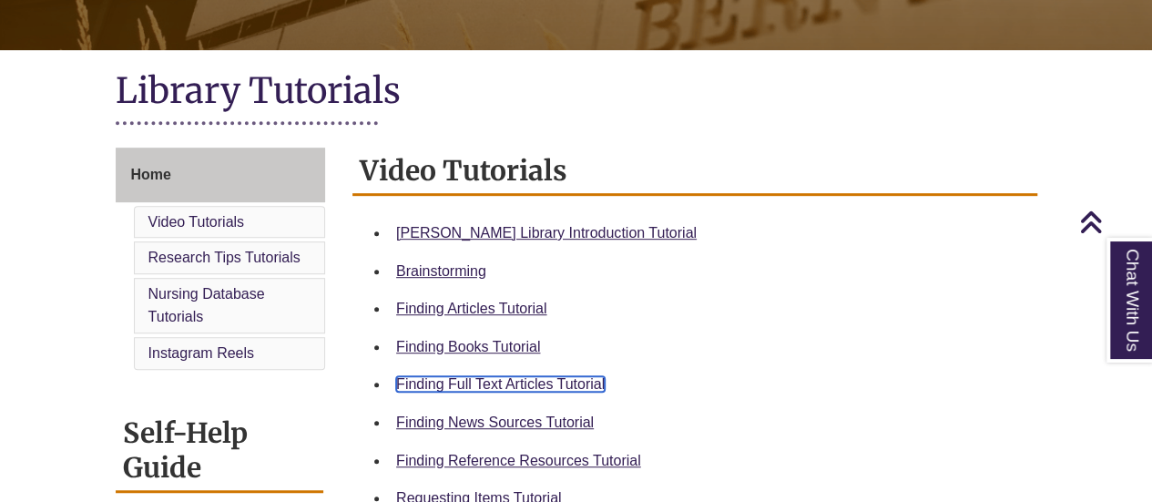
click at [482, 381] on link "Finding Full Text Articles Tutorial" at bounding box center [500, 383] width 208 height 15
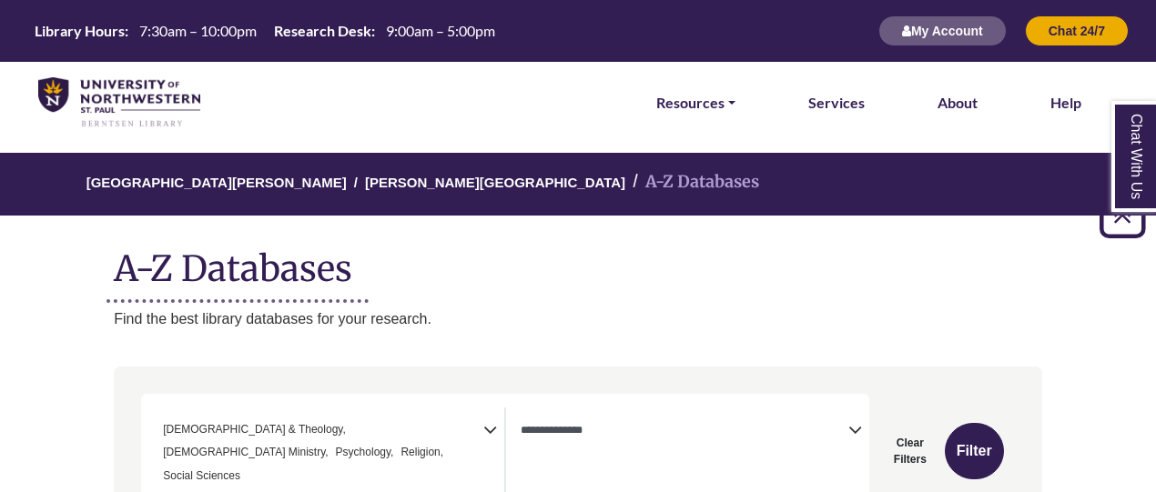
select select "*****"
select select "Database Types Filter"
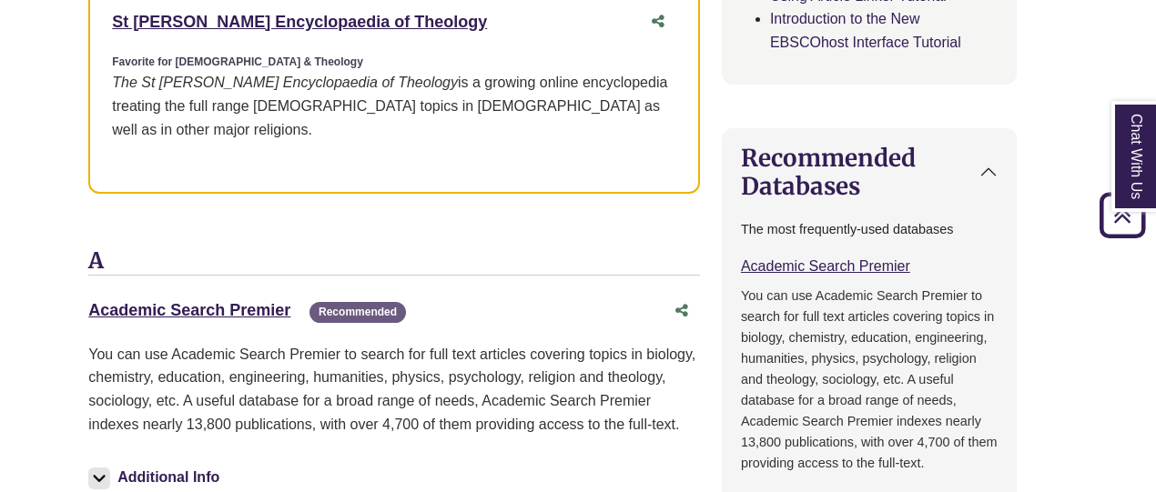
scroll to position [734, 0]
click at [220, 301] on link "Academic Search Premier This link opens in a new window" at bounding box center [189, 310] width 202 height 18
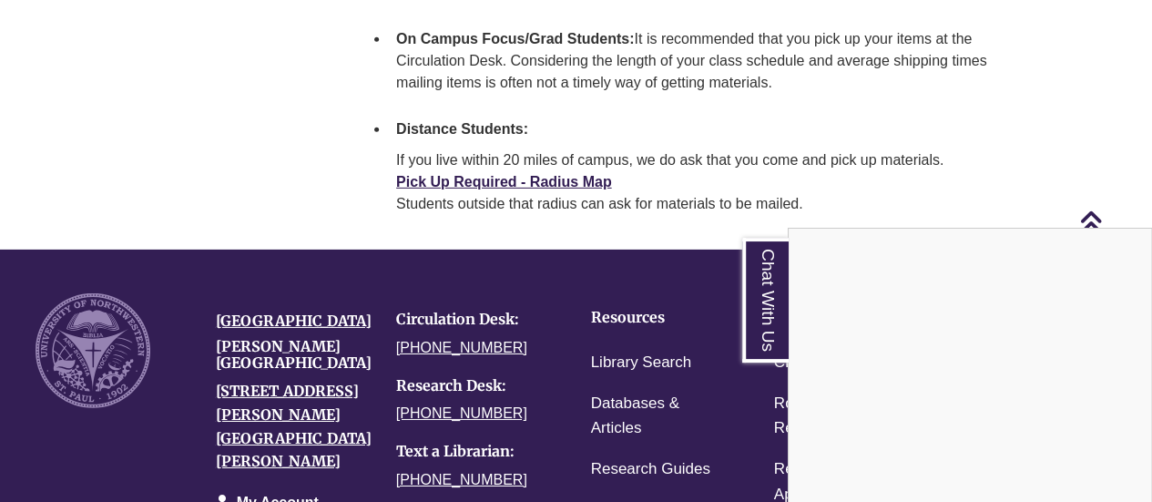
scroll to position [2839, 0]
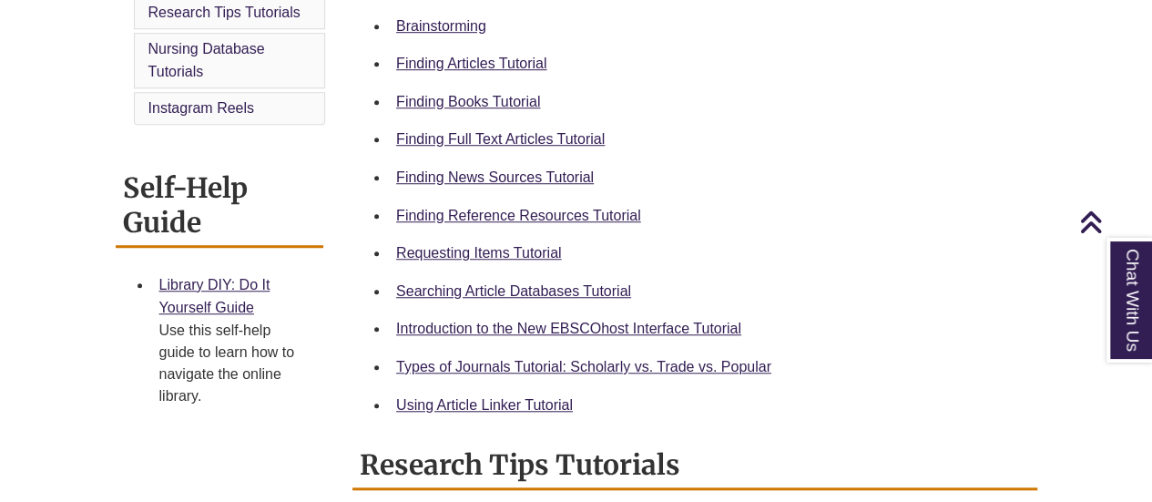
scroll to position [637, 0]
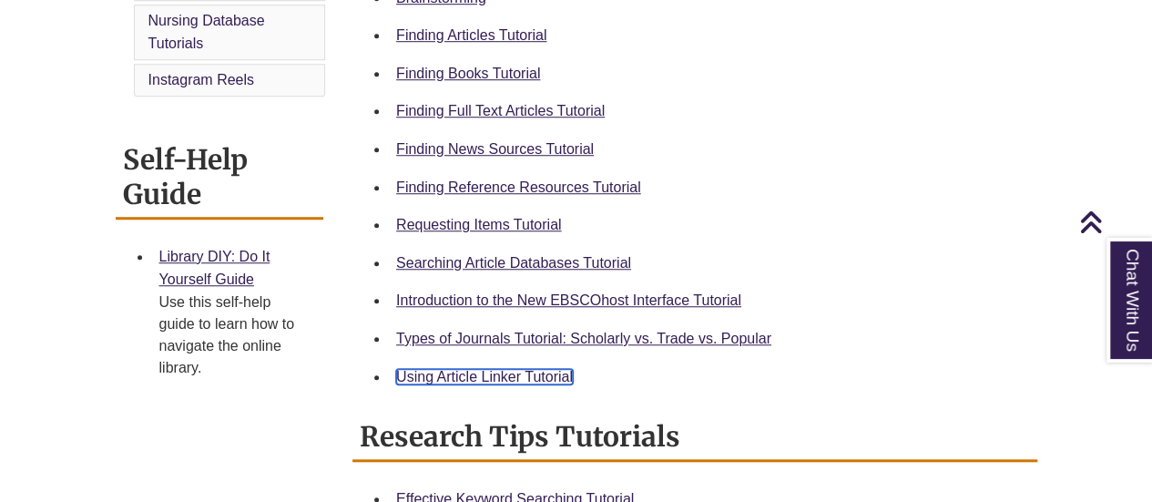
click at [479, 374] on link "Using Article Linker Tutorial" at bounding box center [484, 376] width 177 height 15
